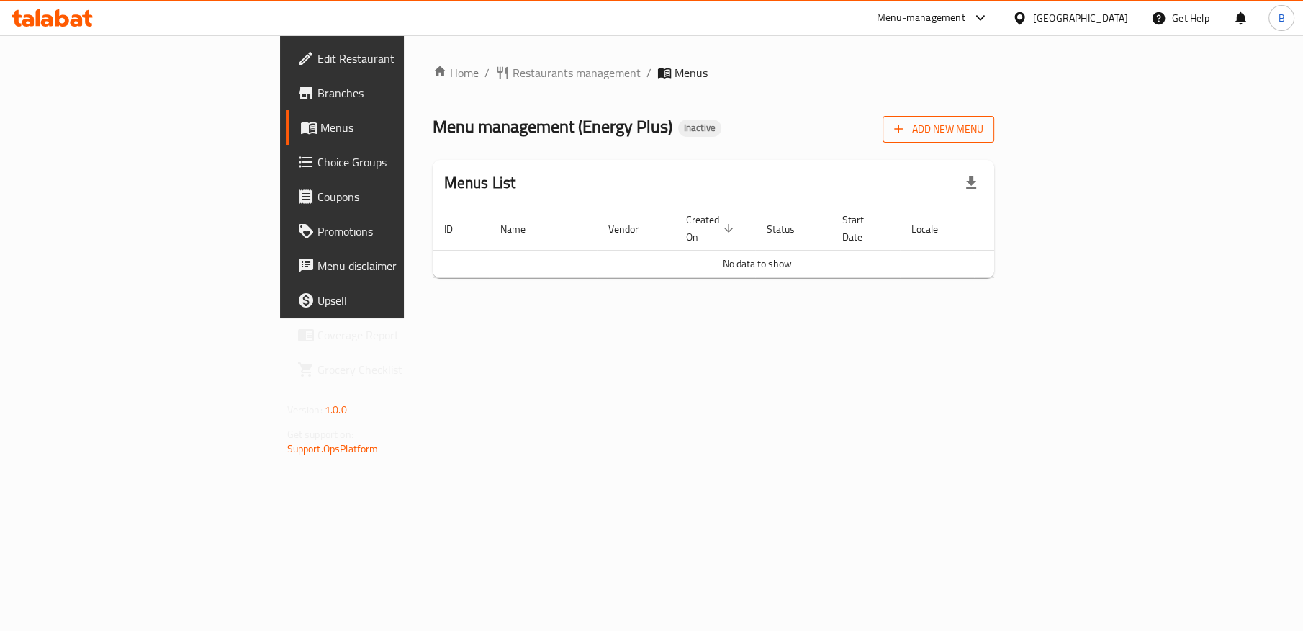
click at [983, 123] on span "Add New Menu" at bounding box center [938, 129] width 89 height 18
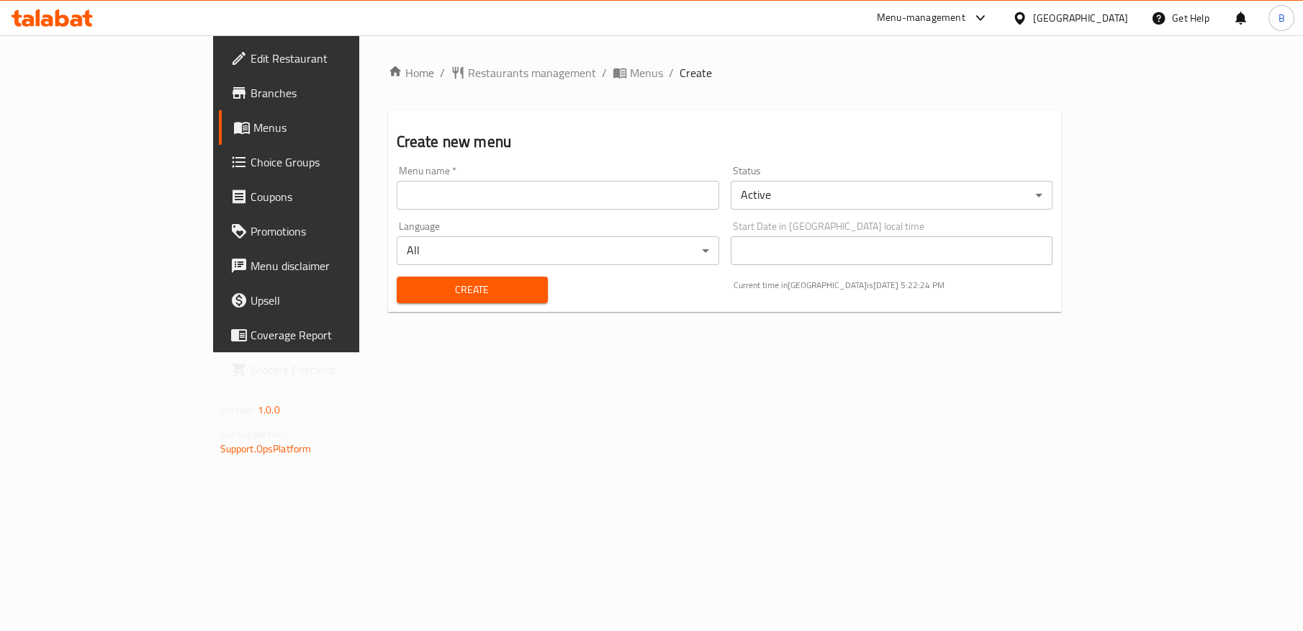
click at [592, 185] on input "text" at bounding box center [558, 195] width 323 height 29
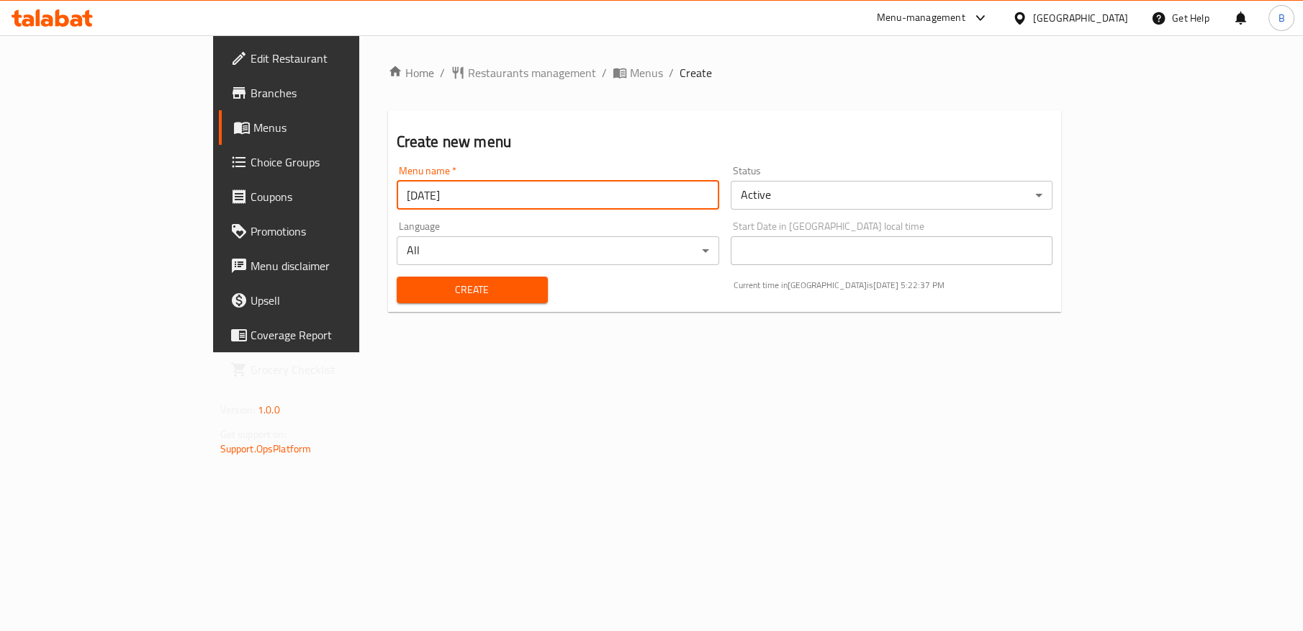
type input "[DATE]"
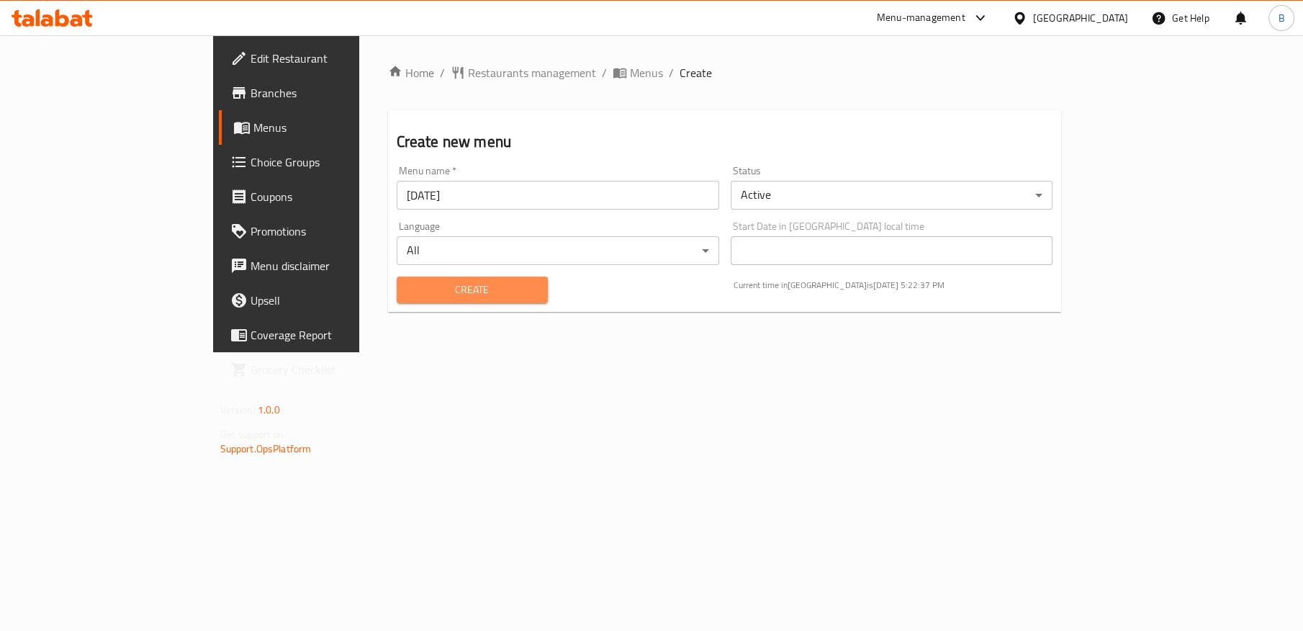
click at [478, 289] on span "Create" at bounding box center [472, 290] width 128 height 18
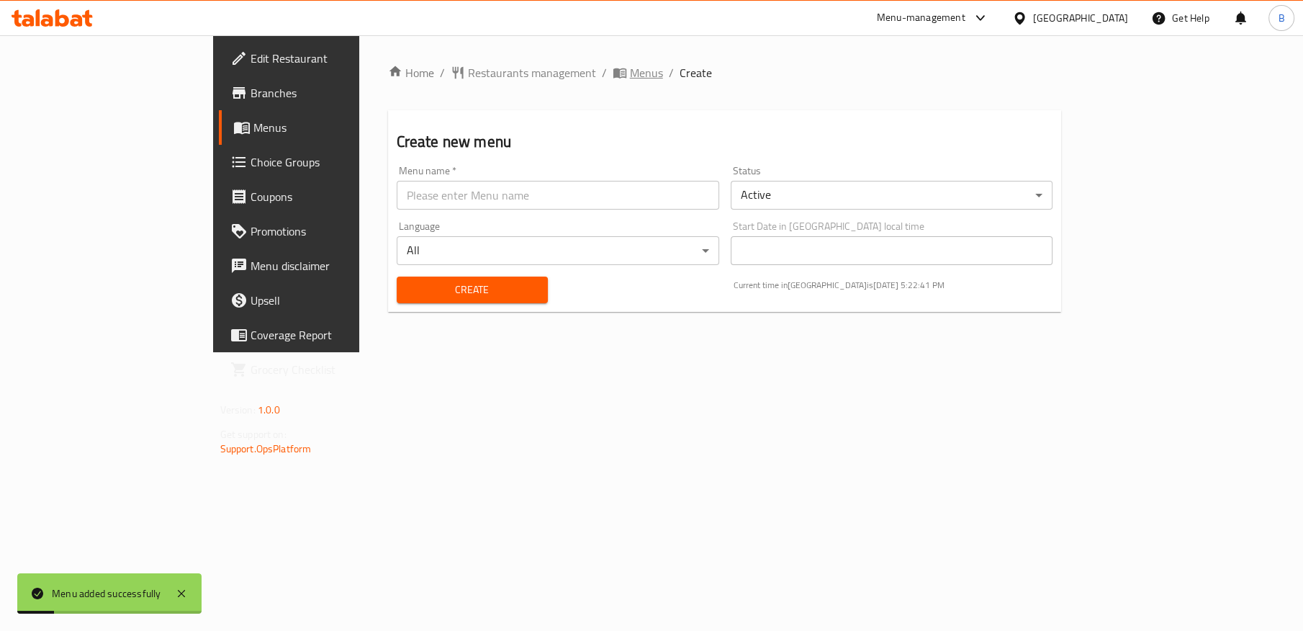
click at [630, 72] on span "Menus" at bounding box center [646, 72] width 33 height 17
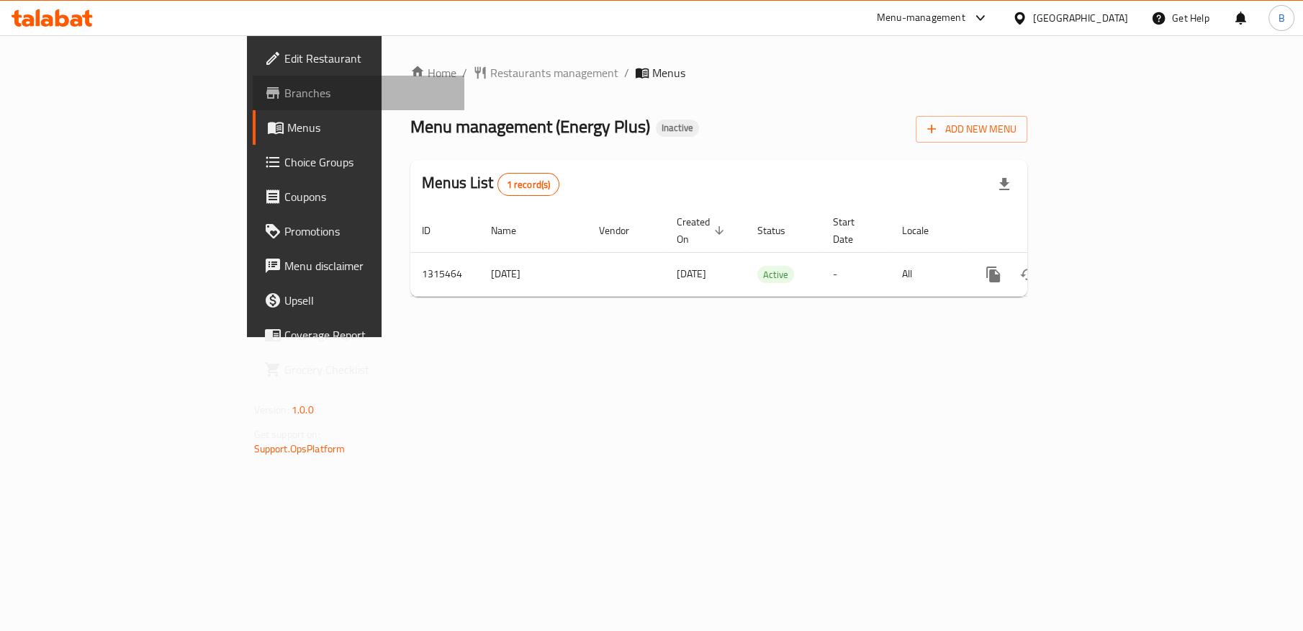
click at [284, 96] on span "Branches" at bounding box center [368, 92] width 168 height 17
